Goal: Task Accomplishment & Management: Use online tool/utility

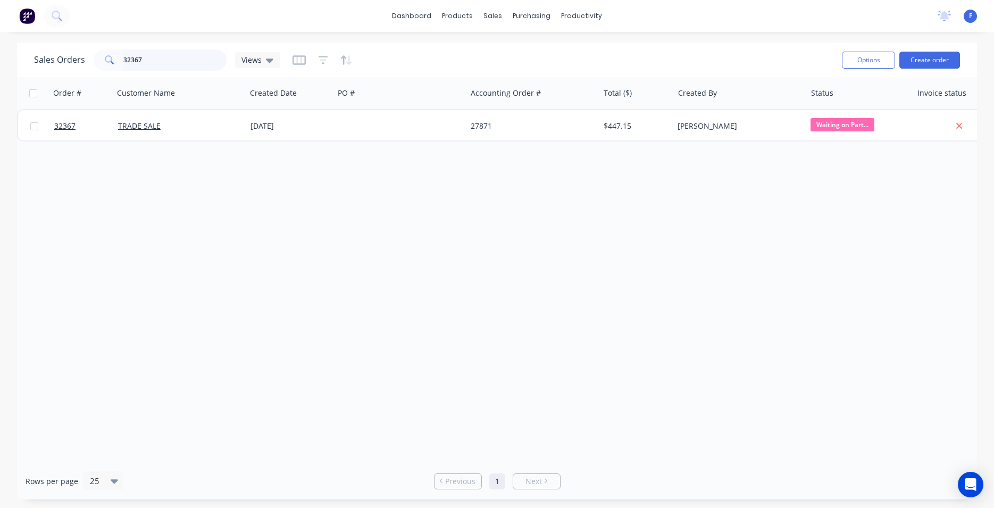
click at [165, 61] on input "32367" at bounding box center [175, 59] width 104 height 21
type input "3"
type input "32346"
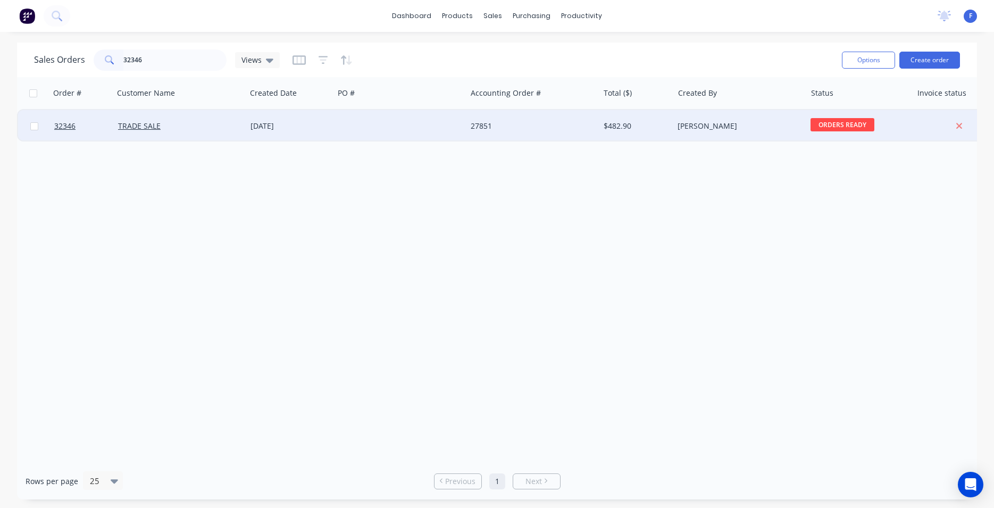
click at [390, 134] on div at bounding box center [400, 126] width 132 height 32
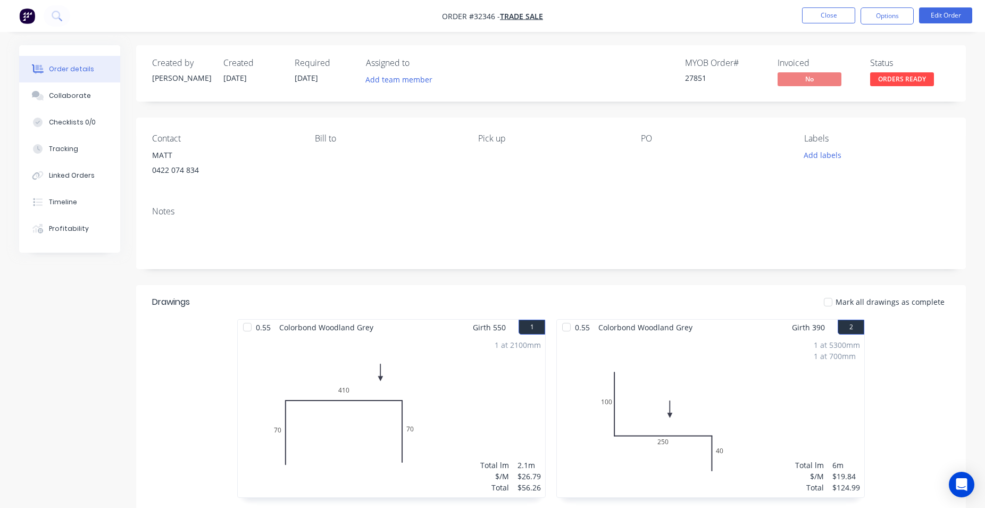
click at [922, 78] on span "ORDERS READY" at bounding box center [902, 78] width 64 height 13
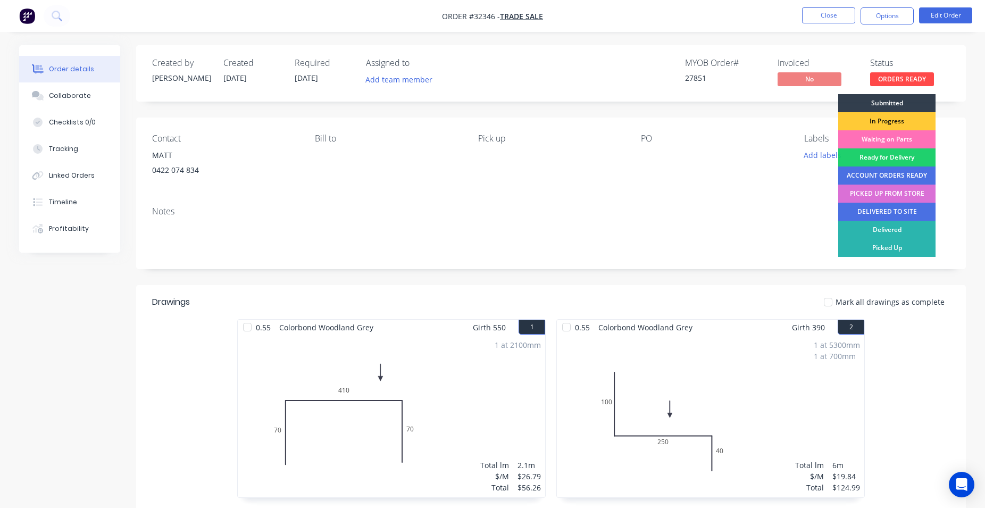
click at [911, 194] on div "PICKED UP FROM STORE" at bounding box center [886, 193] width 97 height 18
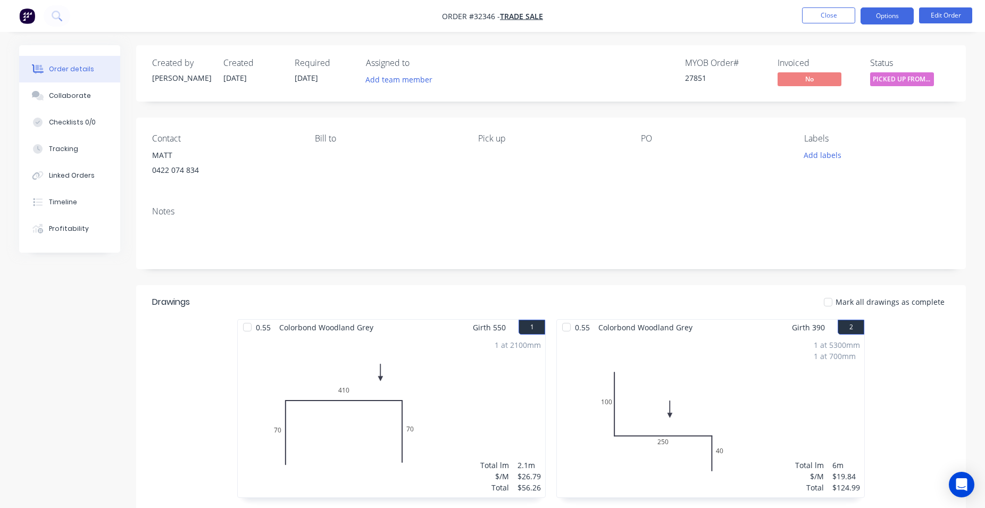
click at [885, 15] on button "Options" at bounding box center [886, 15] width 53 height 17
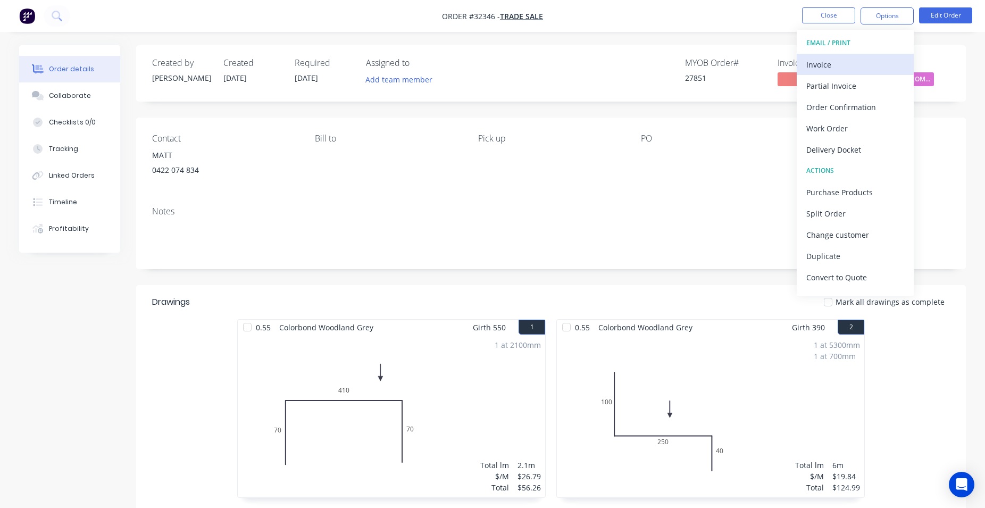
click at [857, 57] on div "Invoice" at bounding box center [855, 64] width 98 height 15
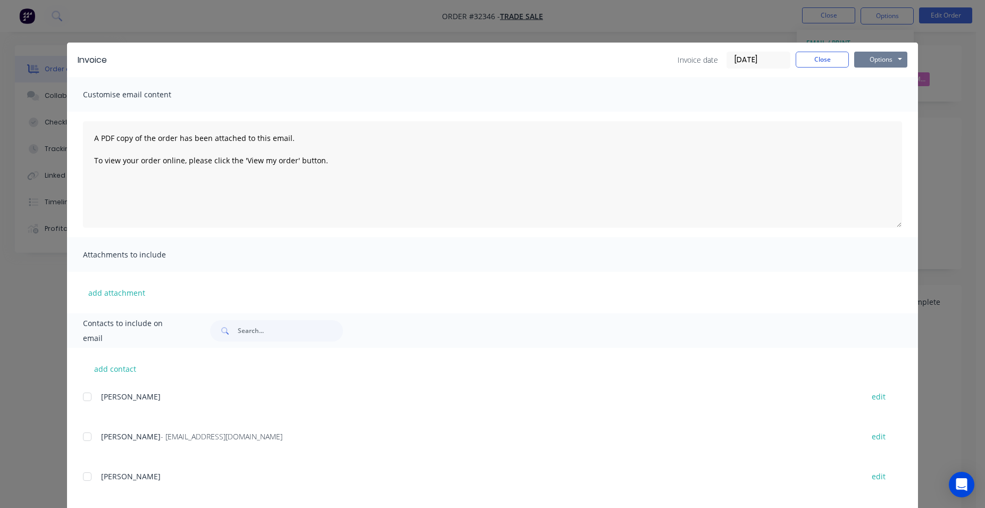
click at [880, 65] on button "Options" at bounding box center [880, 60] width 53 height 16
click at [885, 98] on button "Print" at bounding box center [888, 96] width 68 height 18
click at [813, 53] on button "Close" at bounding box center [821, 60] width 53 height 16
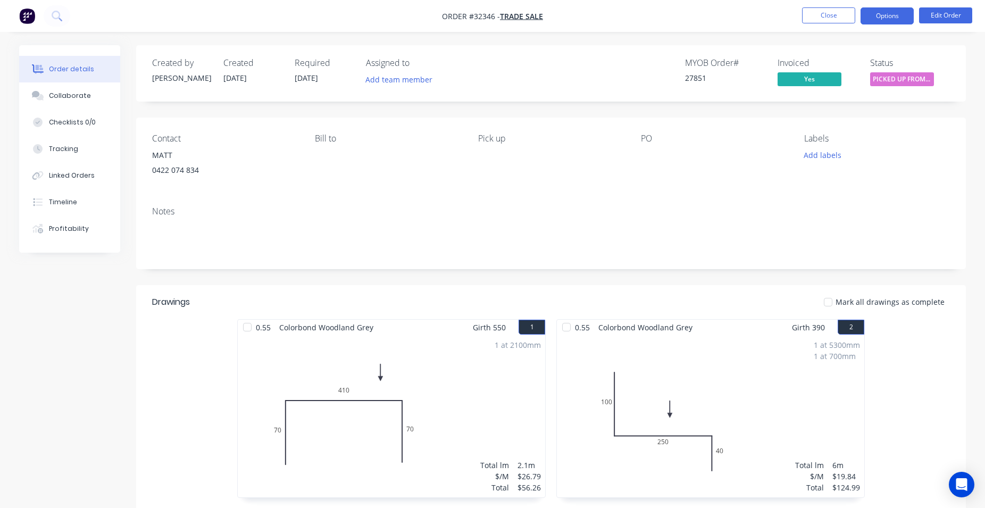
click at [887, 12] on button "Options" at bounding box center [886, 15] width 53 height 17
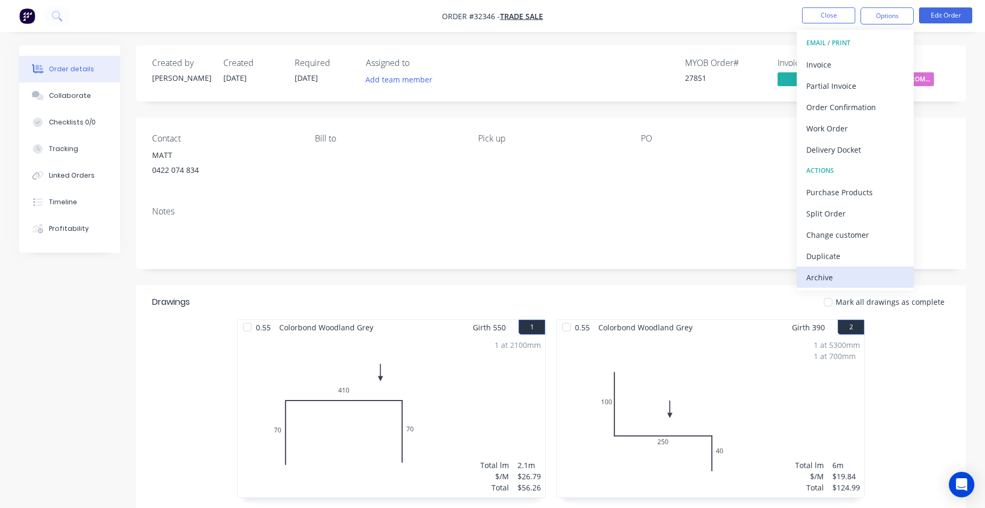
click at [848, 276] on div "Archive" at bounding box center [855, 277] width 98 height 15
